Goal: Navigation & Orientation: Find specific page/section

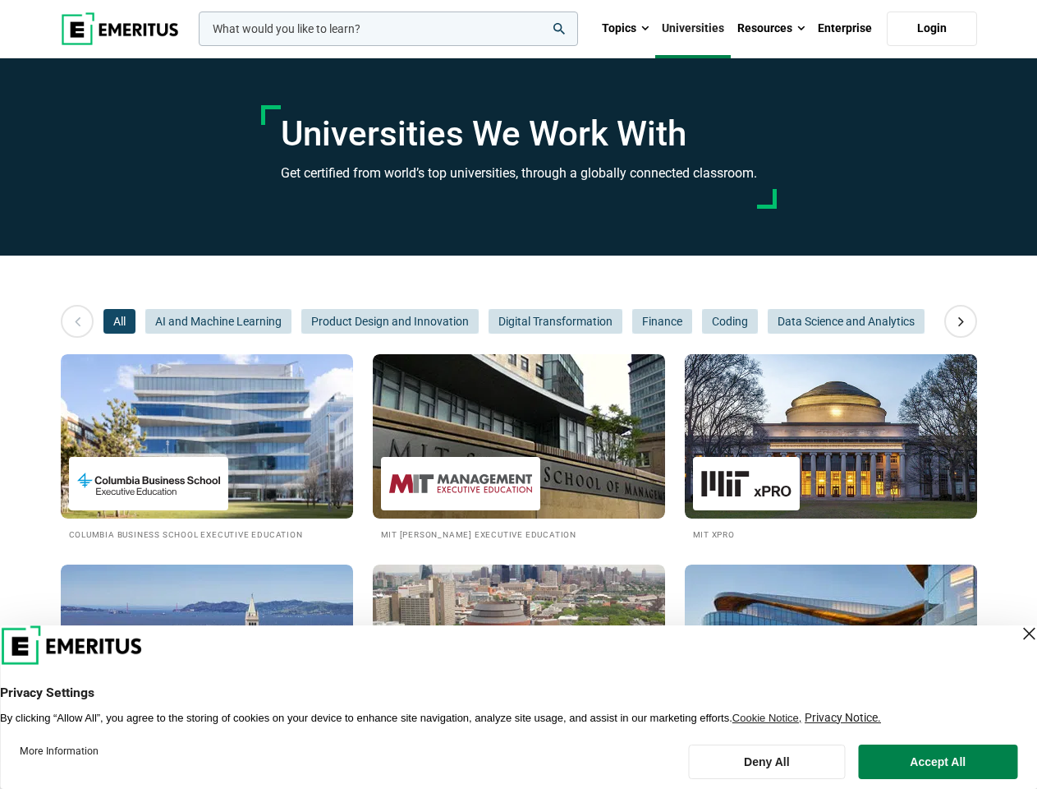
click at [389, 29] on input "woocommerce-product-search-field-0" at bounding box center [388, 28] width 379 height 34
click at [771, 29] on link "Resources" at bounding box center [771, 28] width 80 height 57
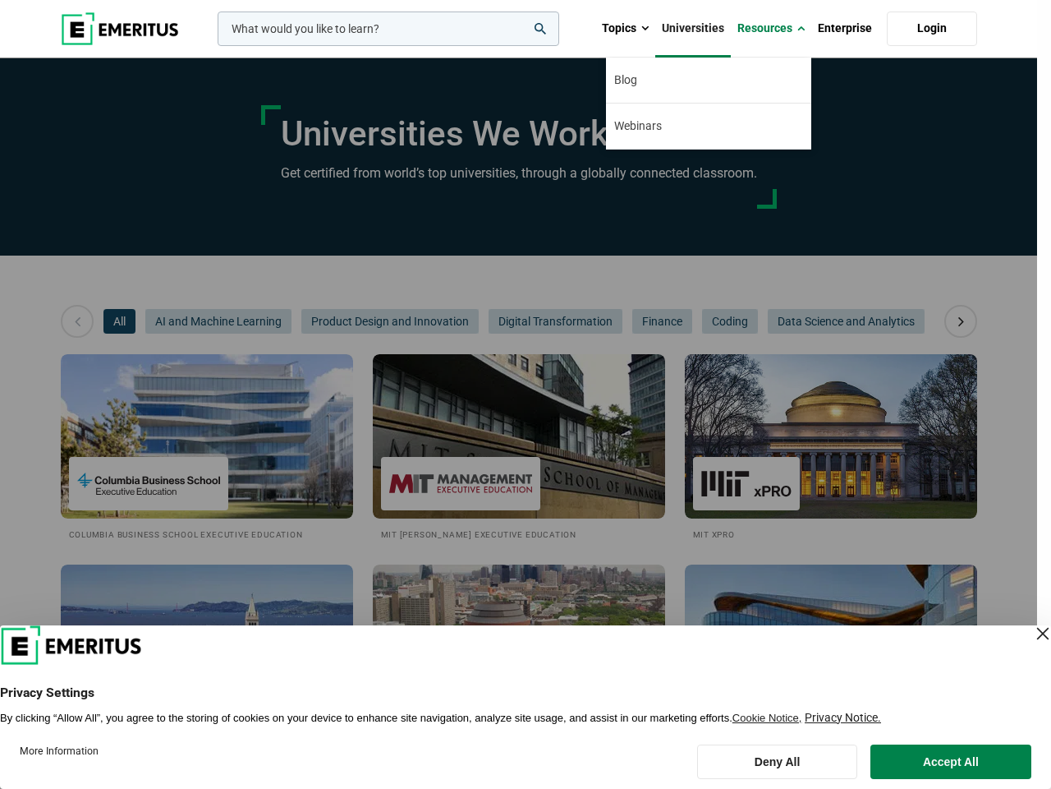
click at [214, 46] on div "leadership marketing project management data science product management" at bounding box center [386, 28] width 345 height 34
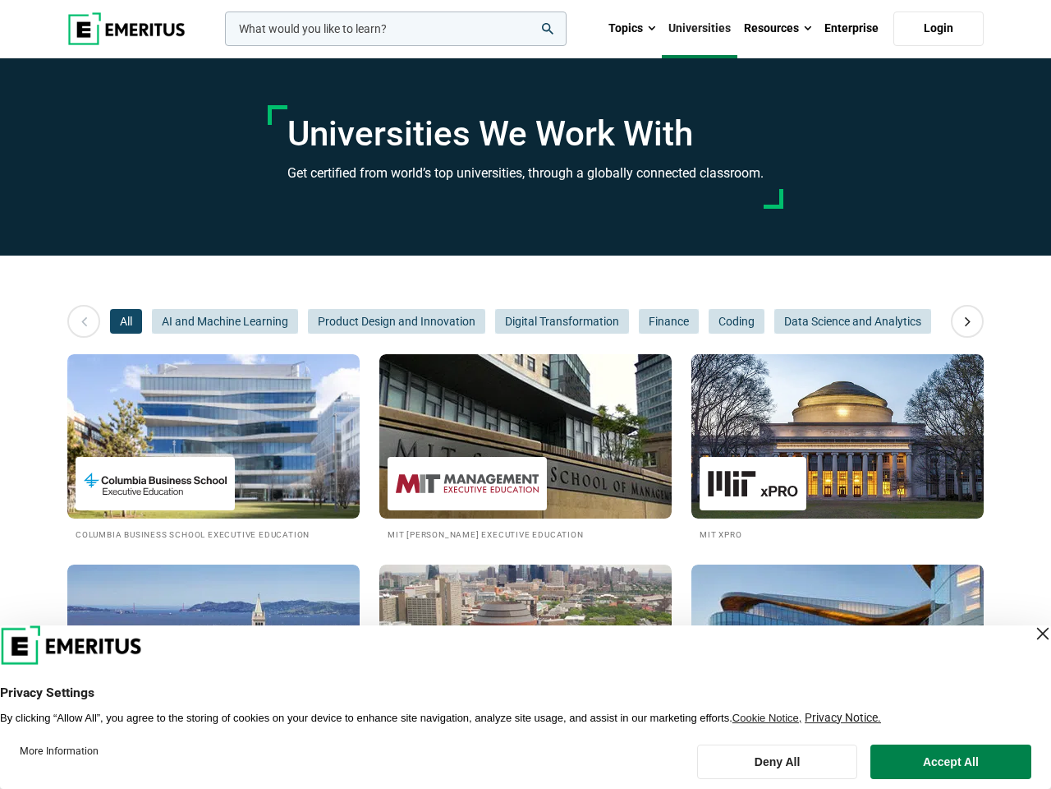
click at [961, 321] on icon at bounding box center [968, 321] width 29 height 30
click at [119, 321] on div "All AI and Machine Learning Product Design and Innovation Digital Transformatio…" at bounding box center [525, 321] width 831 height 25
click at [308, 321] on span "Product Design and Innovation" at bounding box center [396, 321] width 177 height 25
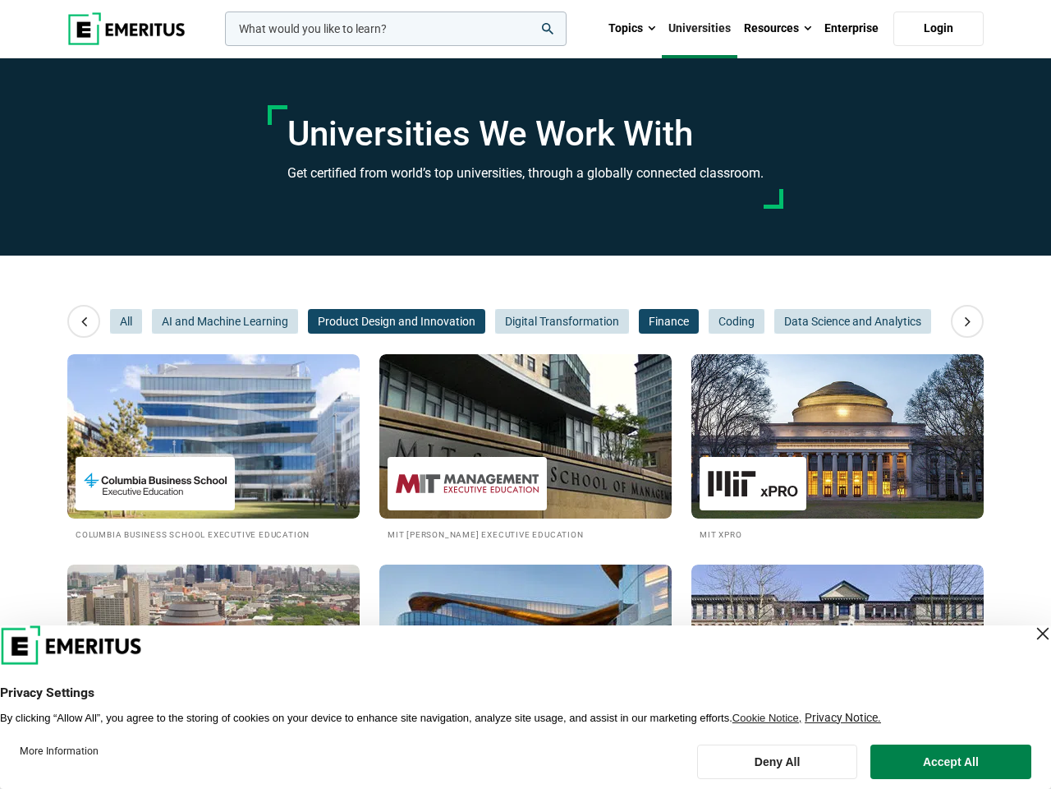
click at [639, 321] on span "Finance" at bounding box center [669, 321] width 60 height 25
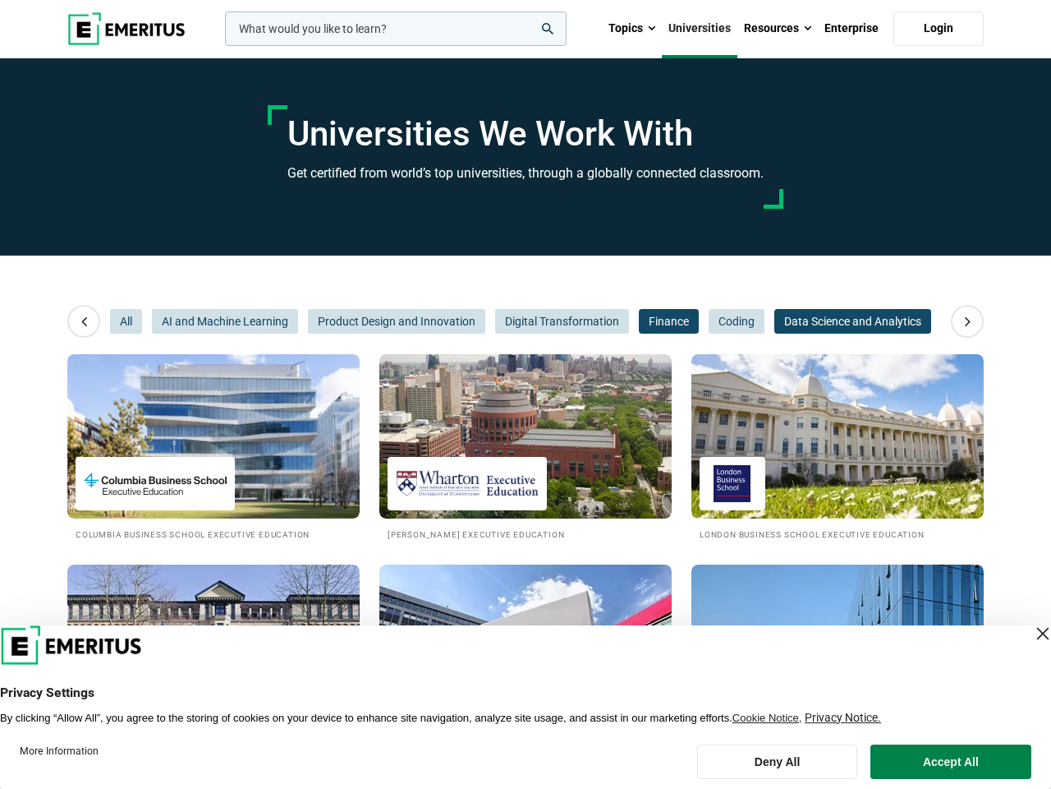
click at [775, 321] on span "Data Science and Analytics" at bounding box center [853, 321] width 157 height 25
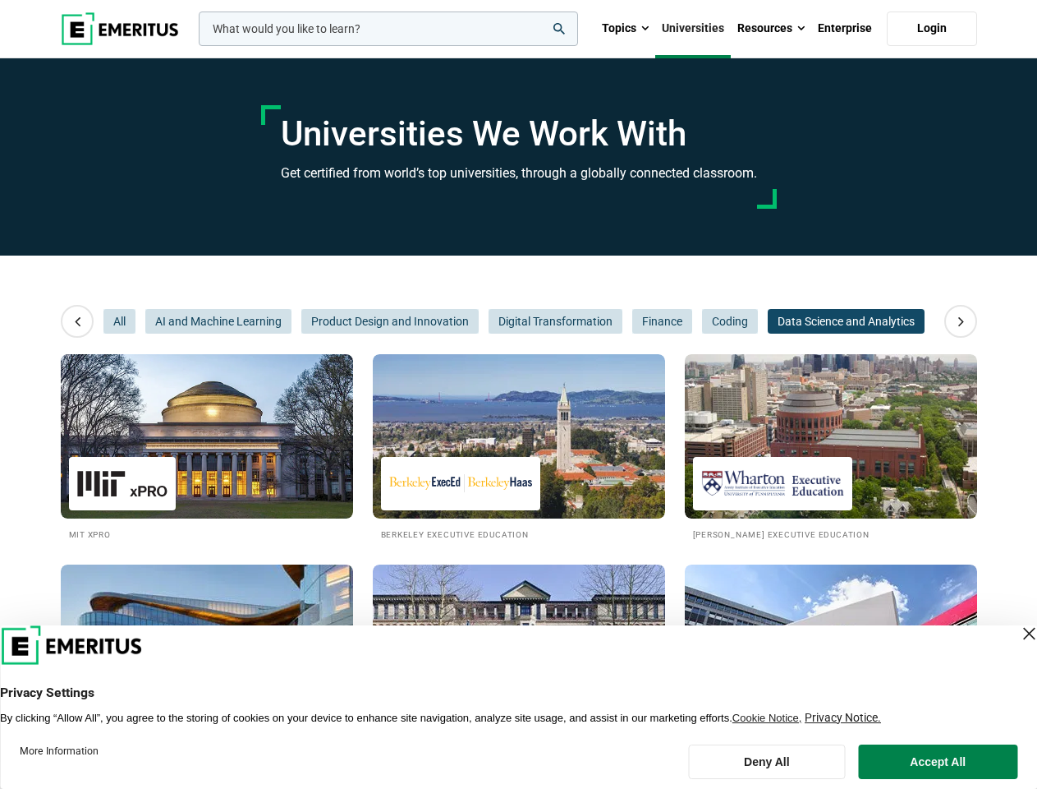
scroll to position [0, 246]
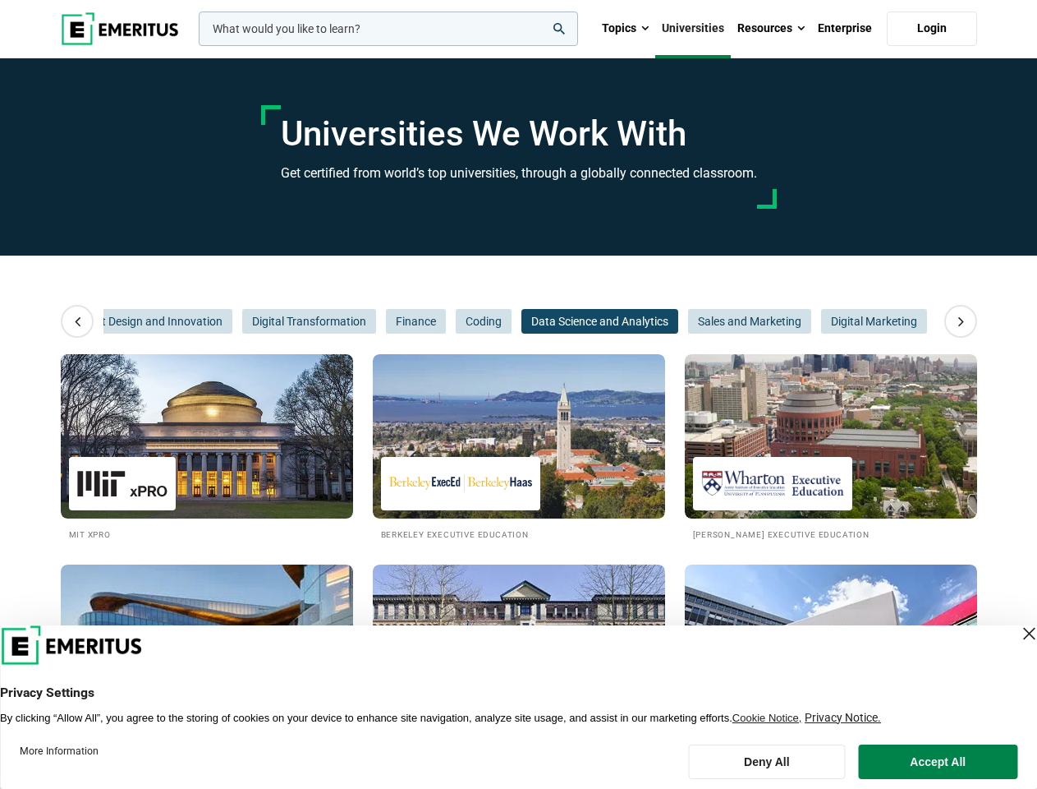
click at [661, 321] on span "Data Science and Analytics" at bounding box center [600, 321] width 157 height 25
click at [729, 321] on span "Sales and Marketing" at bounding box center [749, 321] width 123 height 25
